Goal: Check status: Check status

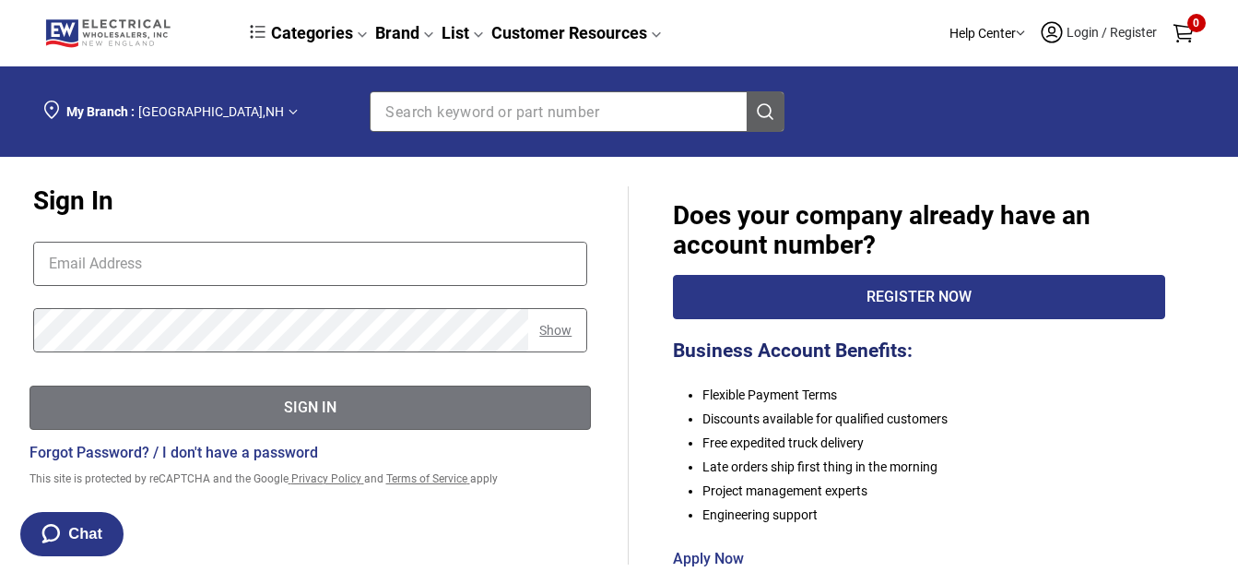
type input "[EMAIL_ADDRESS][DOMAIN_NAME]"
click at [325, 409] on div "Sign In" at bounding box center [310, 407] width 560 height 23
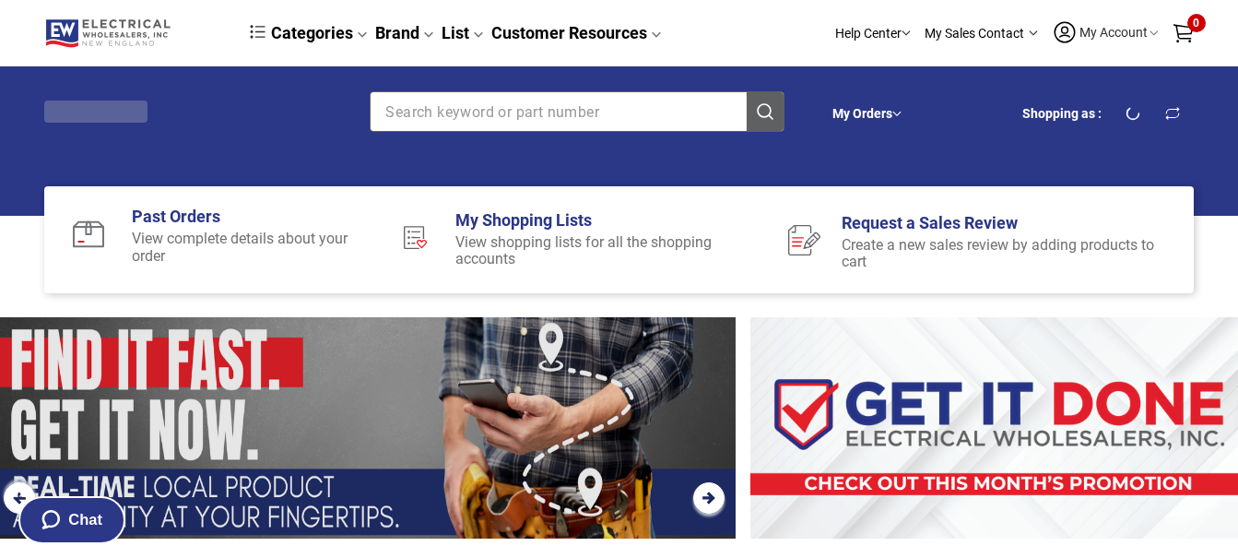
click at [890, 114] on link "My Orders" at bounding box center [862, 113] width 60 height 15
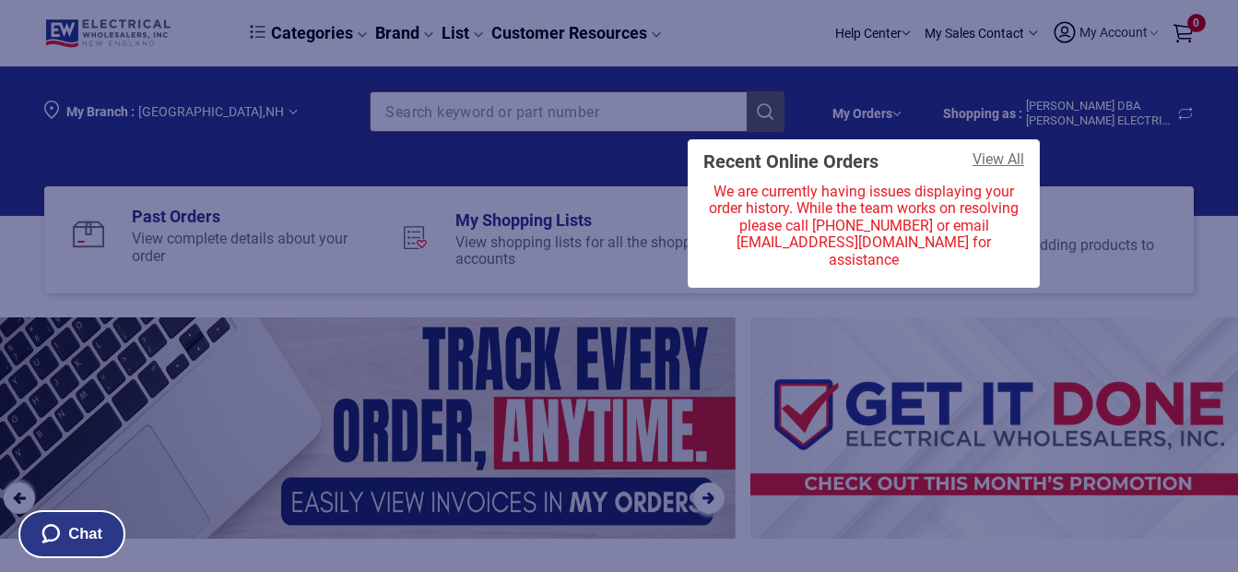
click at [999, 159] on link "View All" at bounding box center [999, 161] width 52 height 21
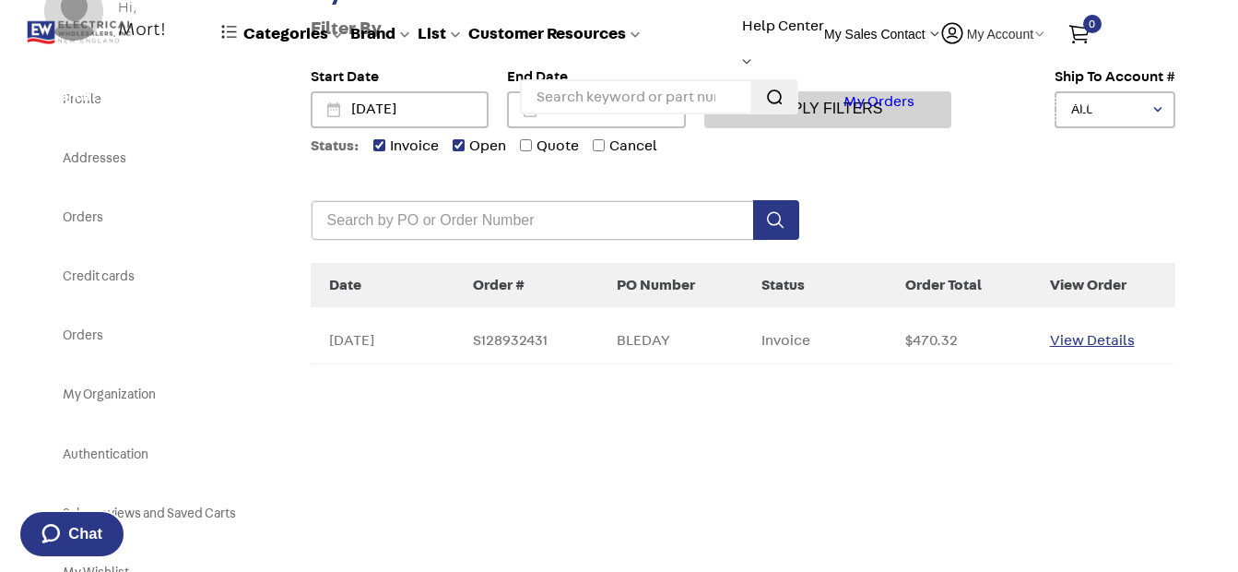
scroll to position [257, 0]
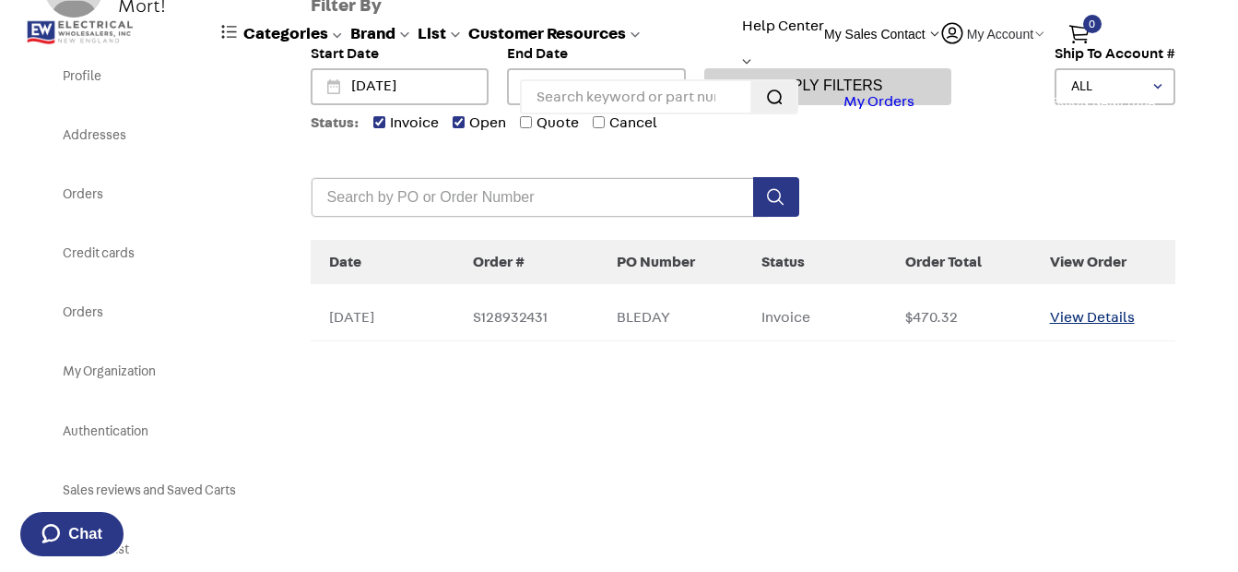
click at [1084, 313] on div "View Details" at bounding box center [1103, 317] width 107 height 17
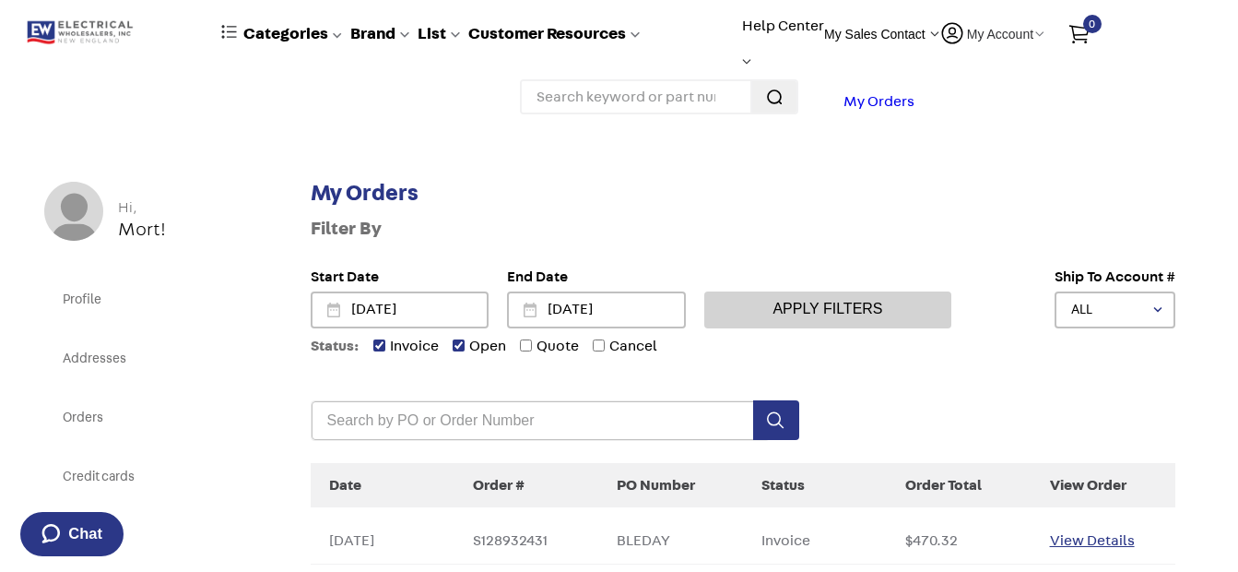
scroll to position [28, 0]
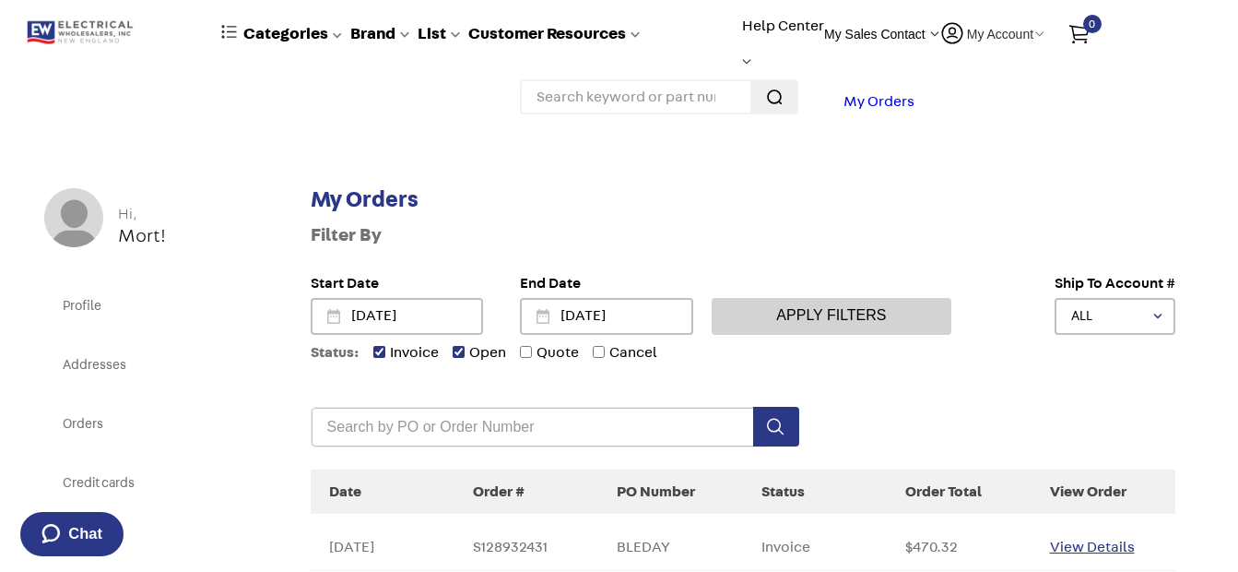
click at [412, 312] on input "10/02/2025" at bounding box center [415, 316] width 132 height 33
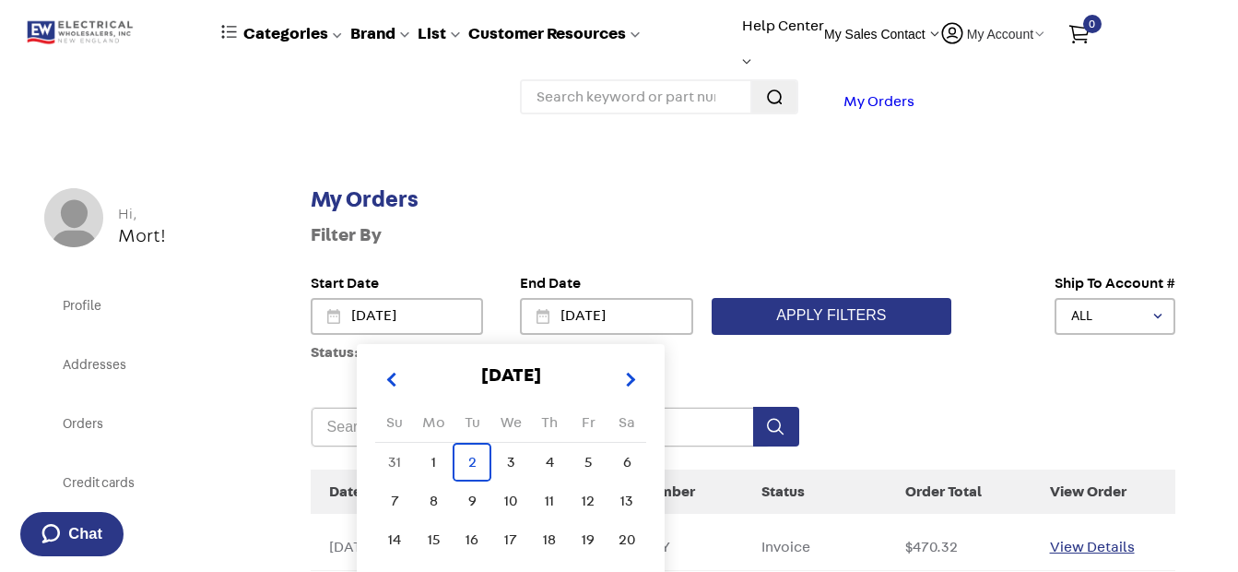
type input "09/02/2025"
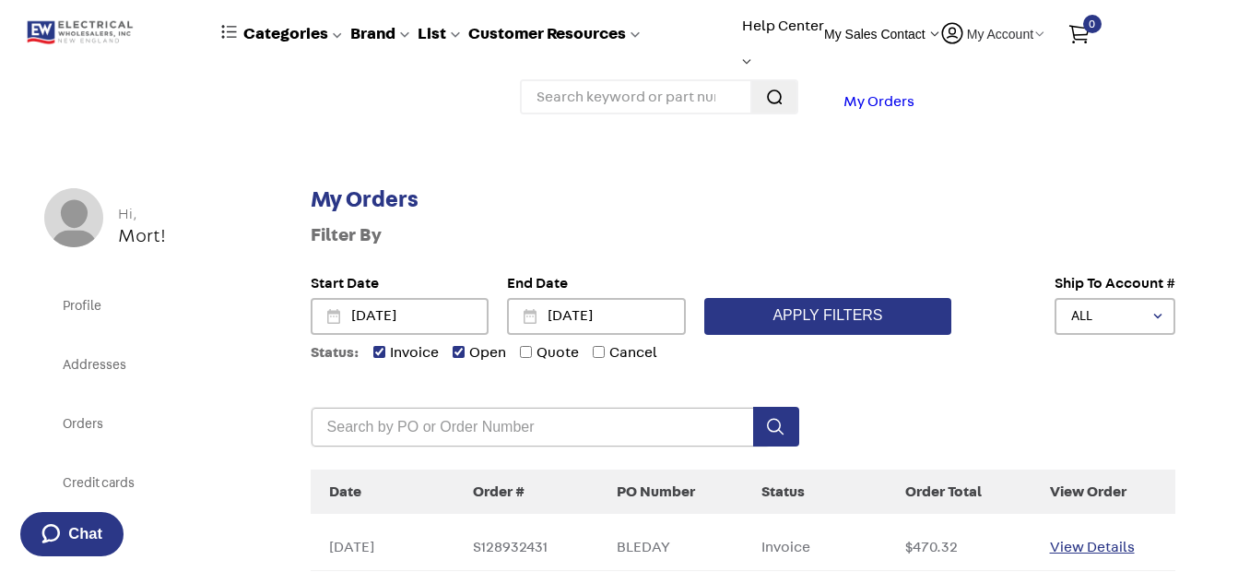
click at [852, 314] on button "Apply Filters" at bounding box center [828, 316] width 248 height 37
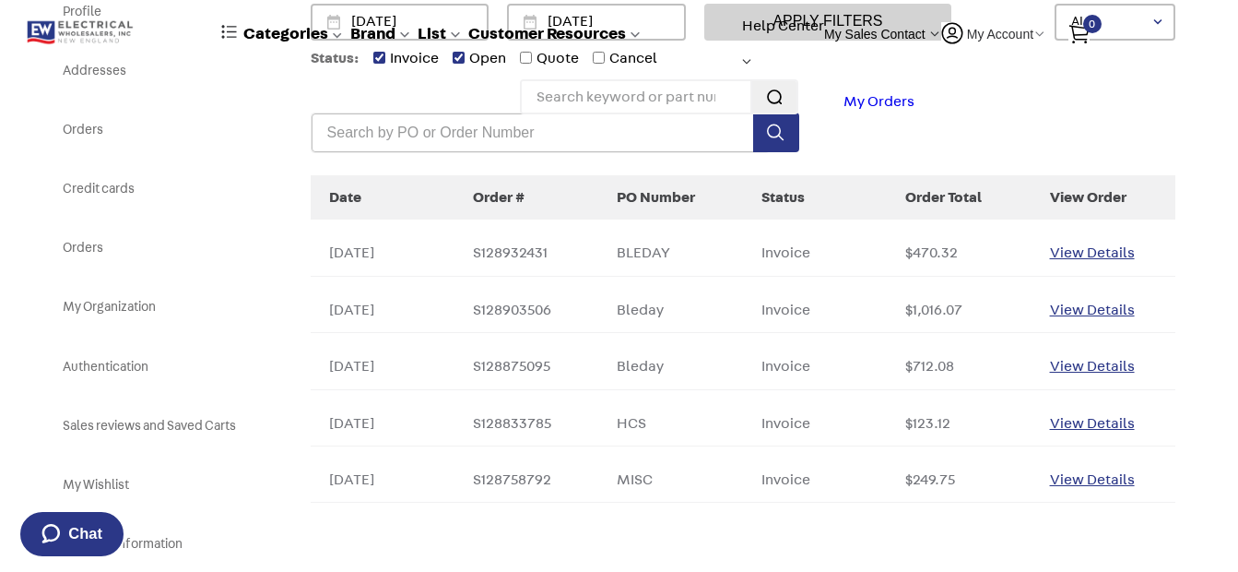
scroll to position [326, 0]
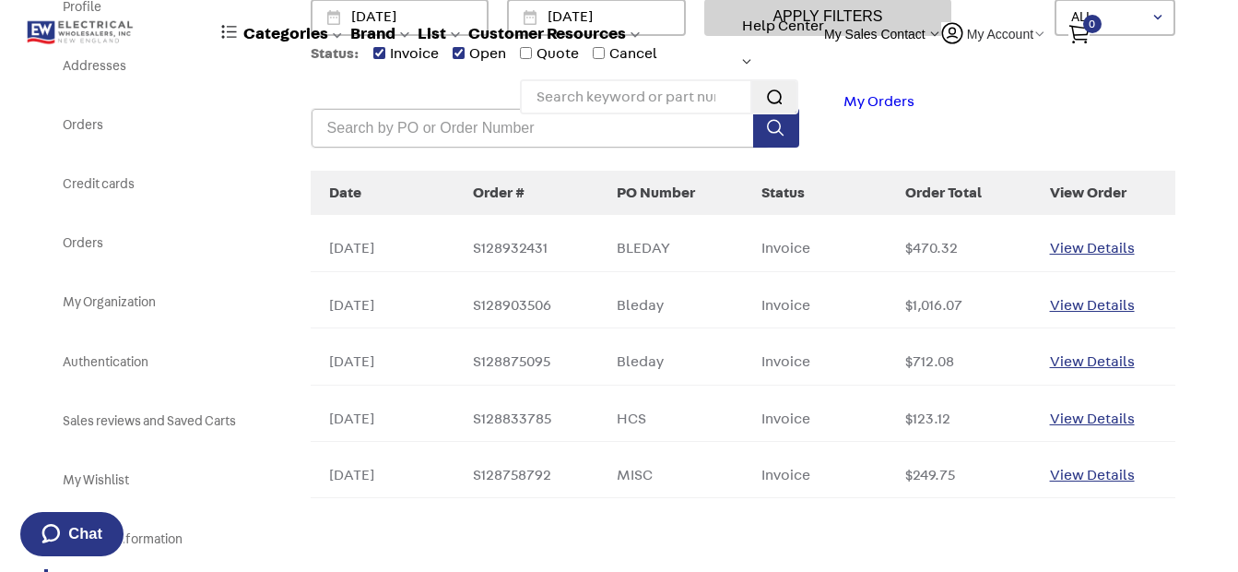
click at [546, 302] on td "S128903506" at bounding box center [526, 305] width 144 height 45
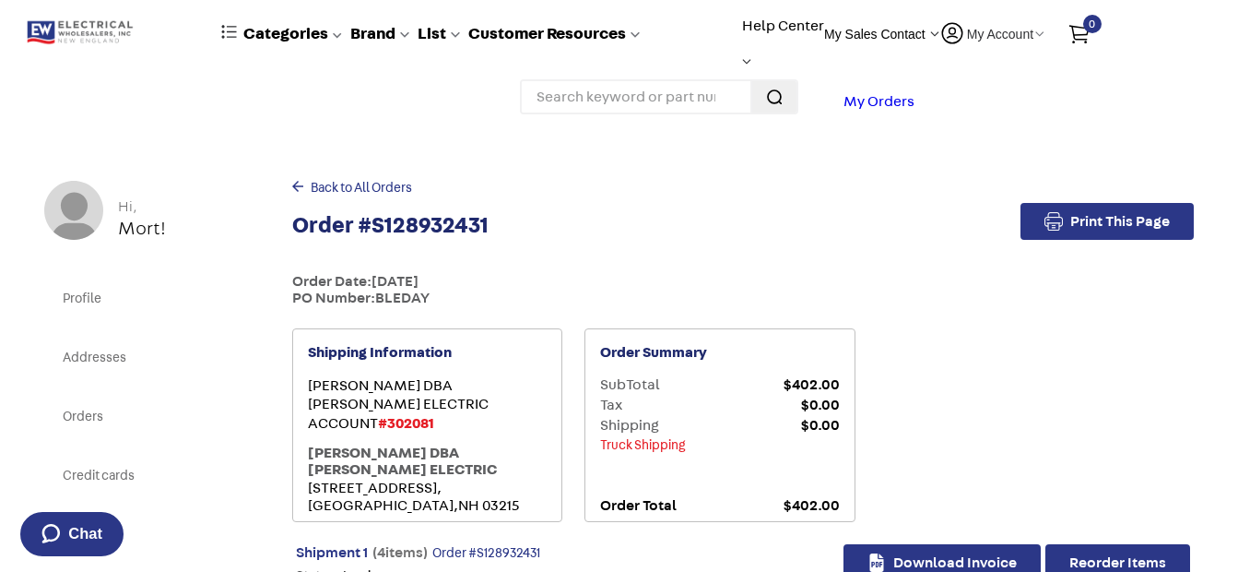
scroll to position [3, 0]
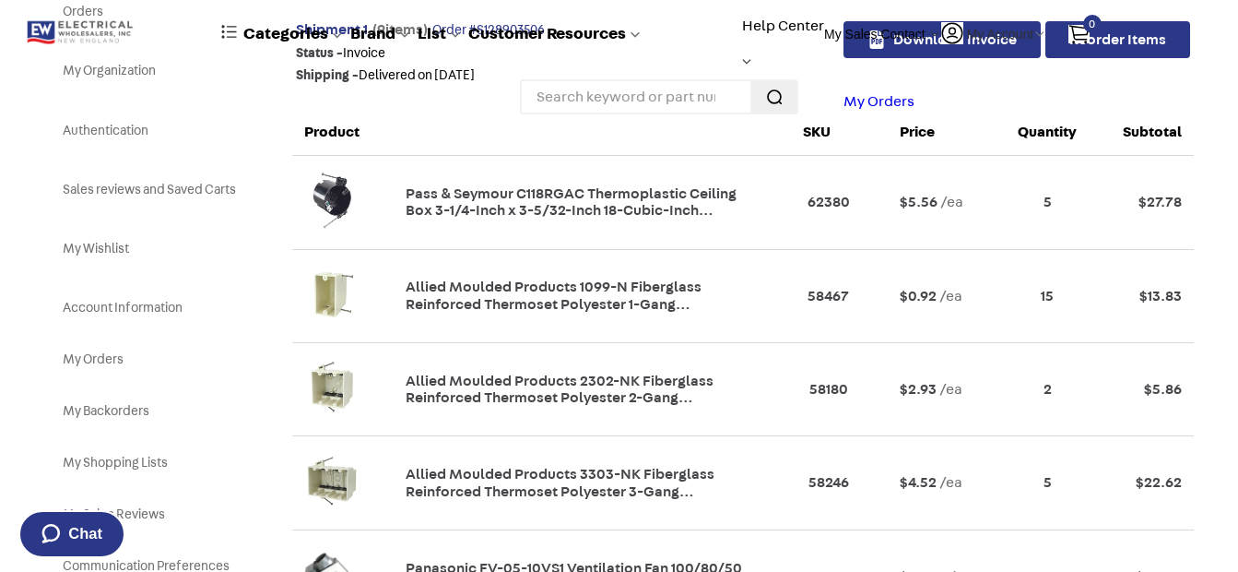
scroll to position [538, 0]
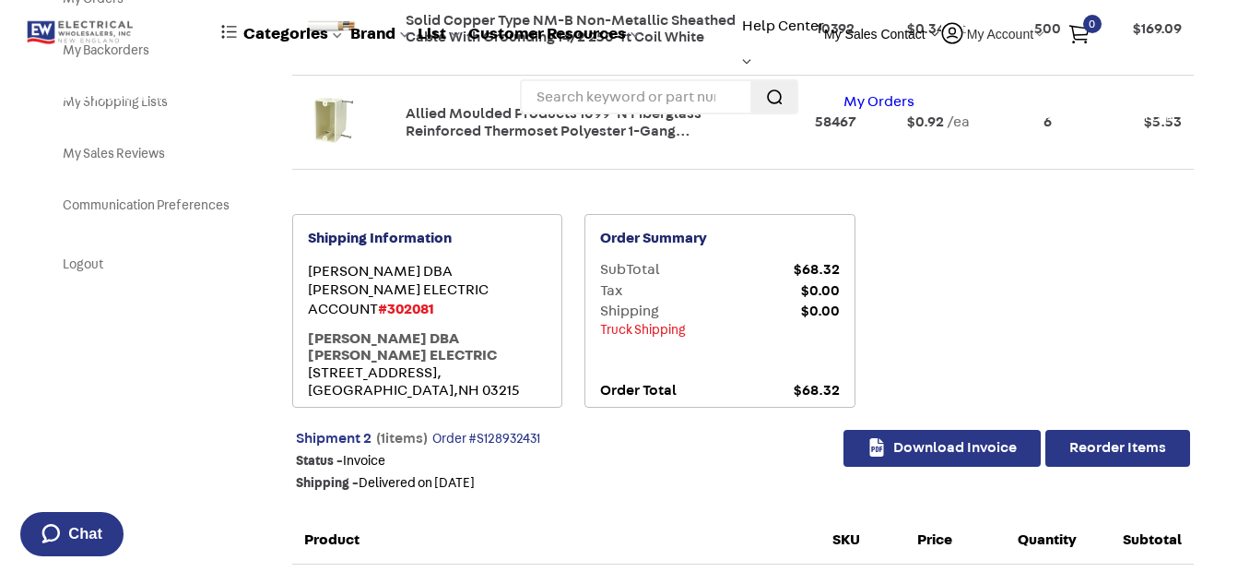
scroll to position [923, 0]
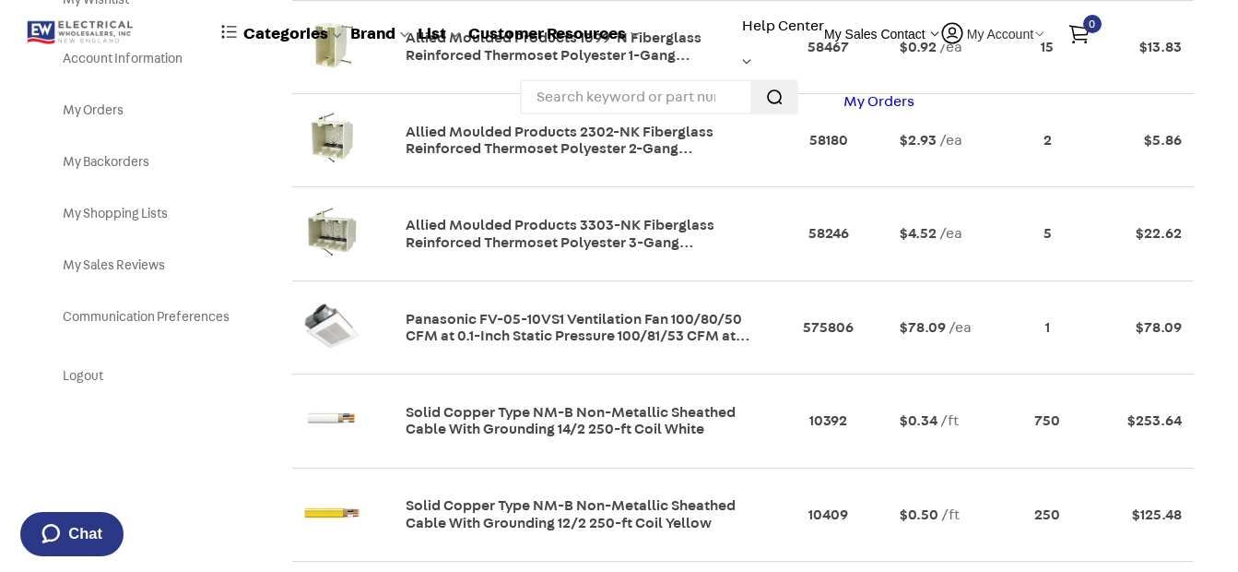
scroll to position [806, 0]
